Goal: Navigation & Orientation: Find specific page/section

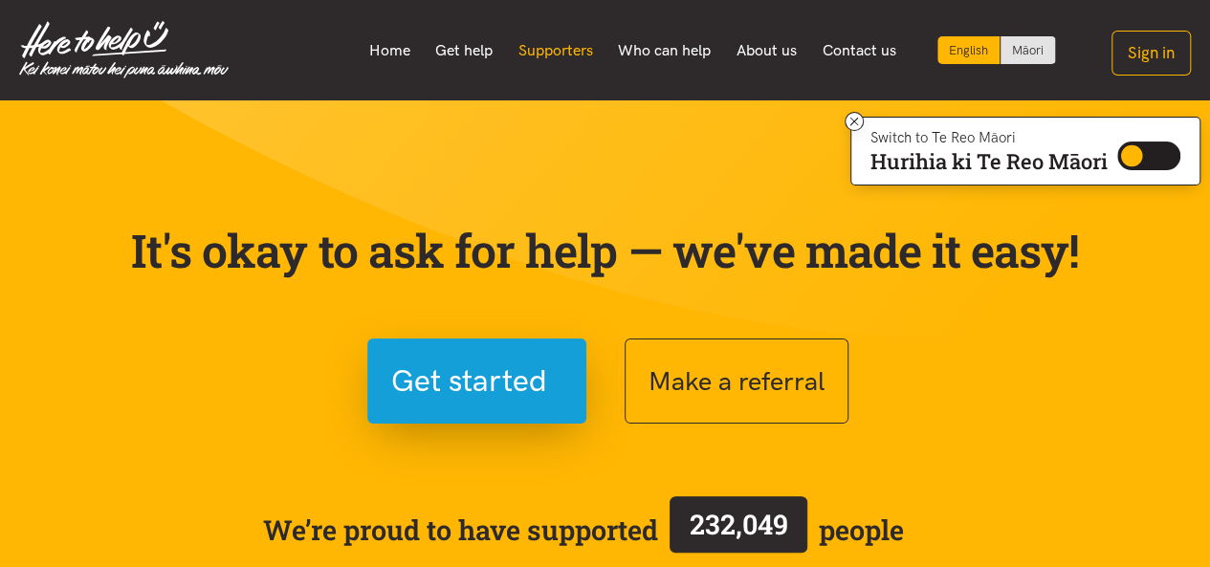
click at [539, 53] on link "Supporters" at bounding box center [555, 51] width 100 height 40
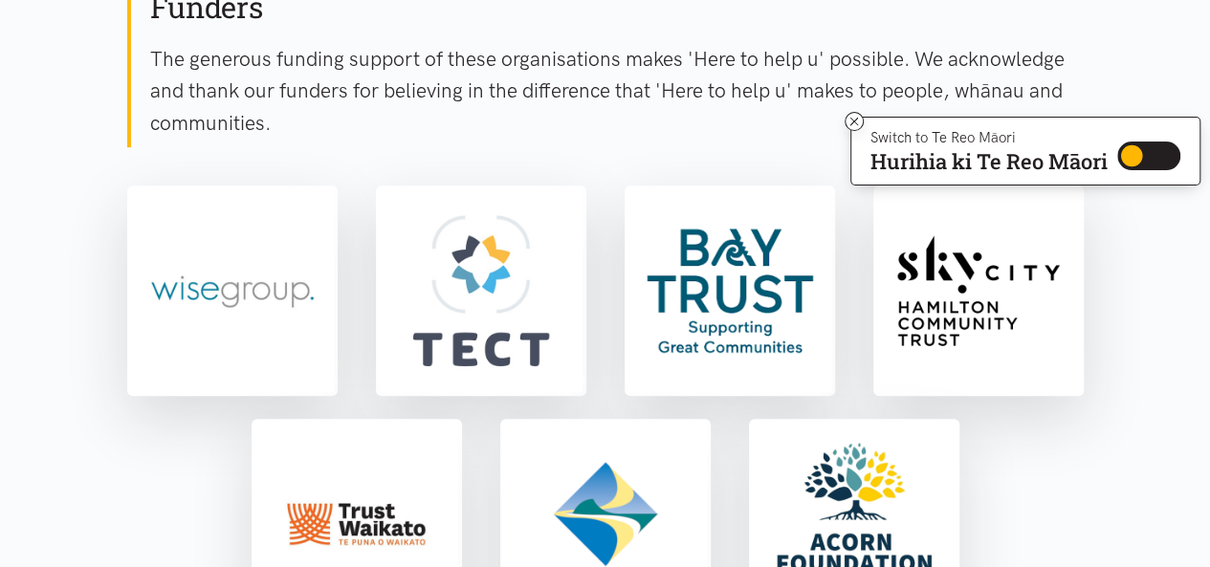
scroll to position [360, 0]
